Goal: Information Seeking & Learning: Learn about a topic

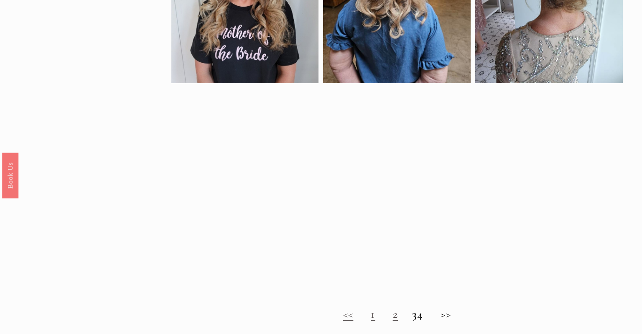
scroll to position [573, 0]
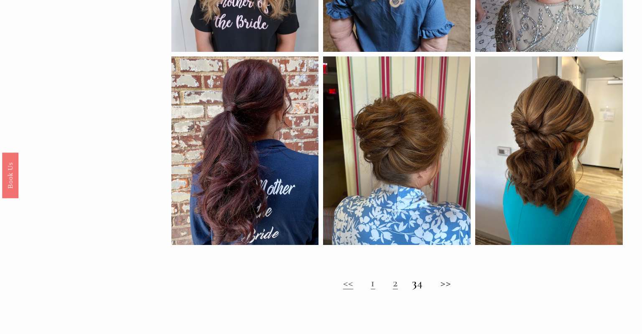
click at [371, 284] on link "1" at bounding box center [373, 282] width 4 height 14
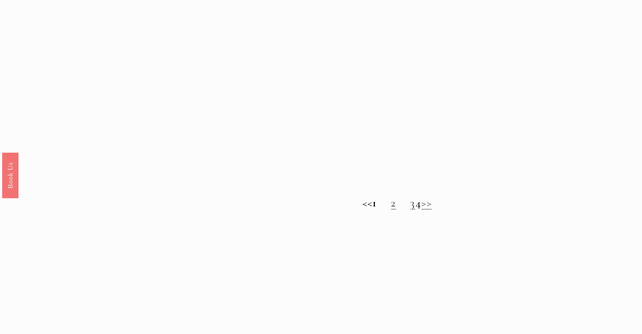
scroll to position [794, 0]
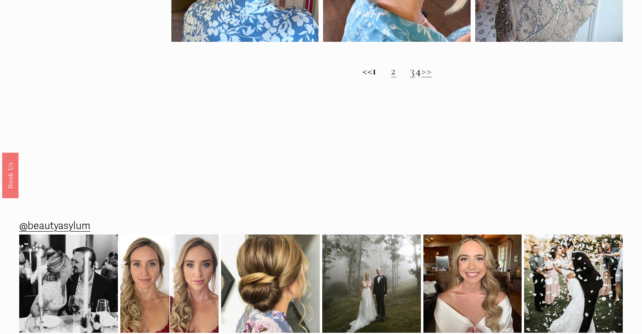
click at [391, 71] on link "2" at bounding box center [393, 71] width 5 height 14
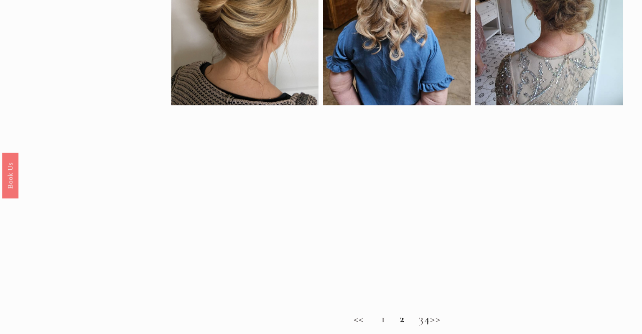
scroll to position [618, 0]
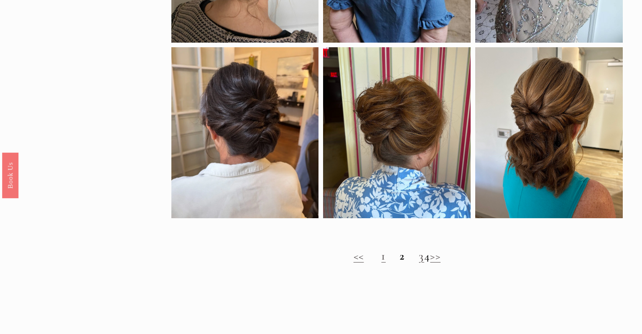
click at [419, 257] on link "3" at bounding box center [421, 256] width 5 height 14
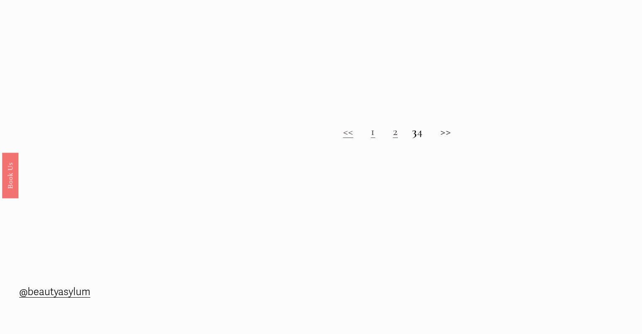
scroll to position [750, 0]
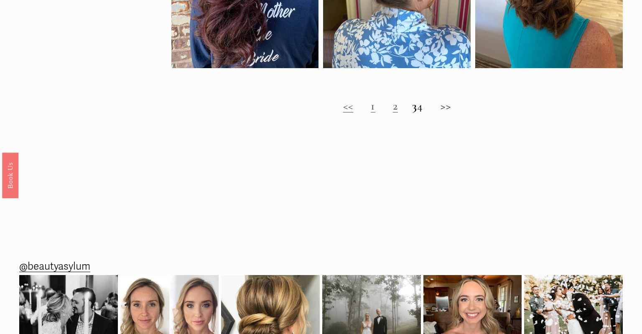
click at [451, 106] on h2 "<< 1 2 3 4 >>" at bounding box center [396, 106] width 451 height 14
click at [447, 108] on h2 "<< 1 2 3 4 >>" at bounding box center [396, 106] width 451 height 14
click at [424, 107] on h2 "<< 1 2 3 4 >>" at bounding box center [396, 106] width 451 height 14
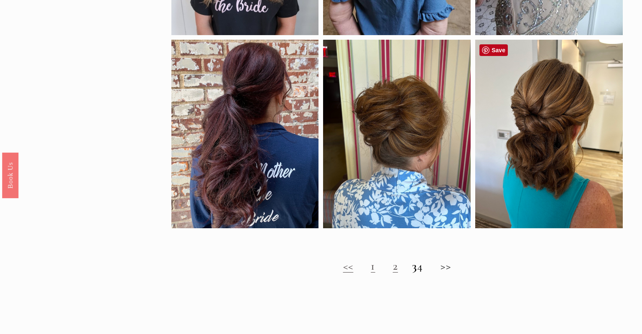
scroll to position [706, 0]
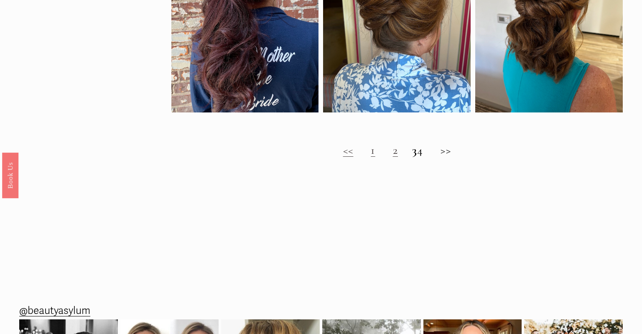
click at [426, 150] on h2 "<< 1 2 3 4 >>" at bounding box center [396, 150] width 451 height 14
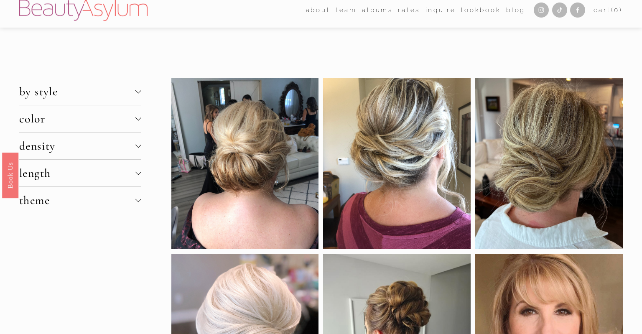
scroll to position [0, 0]
